Goal: Task Accomplishment & Management: Use online tool/utility

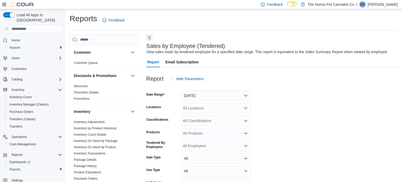
scroll to position [12, 0]
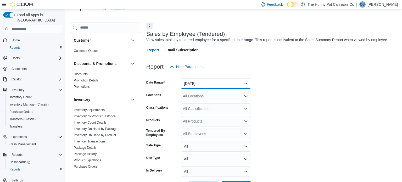
click at [220, 81] on button "[DATE]" at bounding box center [216, 83] width 70 height 10
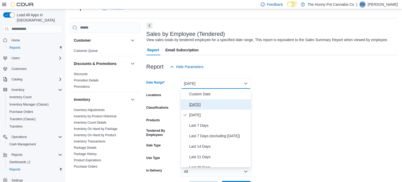
click at [205, 104] on span "[DATE]" at bounding box center [219, 104] width 60 height 6
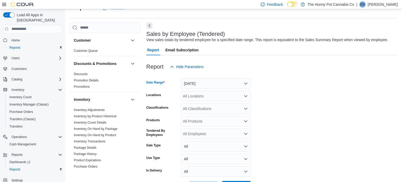
click at [235, 96] on div "All Locations" at bounding box center [216, 96] width 70 height 10
type input "****"
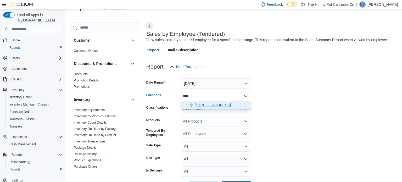
click at [225, 106] on span "[STREET_ADDRESS]" at bounding box center [213, 104] width 36 height 5
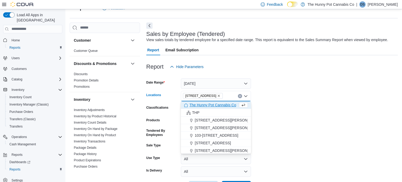
click at [280, 97] on form "Date Range Today Locations 2500 Hurontario St Combo box. Selected. 2500 Huronta…" at bounding box center [272, 131] width 252 height 119
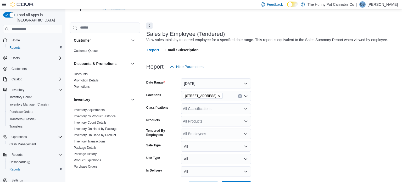
scroll to position [32, 0]
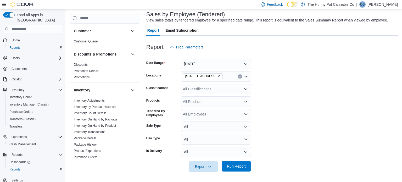
click at [231, 167] on span "Run Report" at bounding box center [236, 166] width 19 height 5
